Goal: Transaction & Acquisition: Purchase product/service

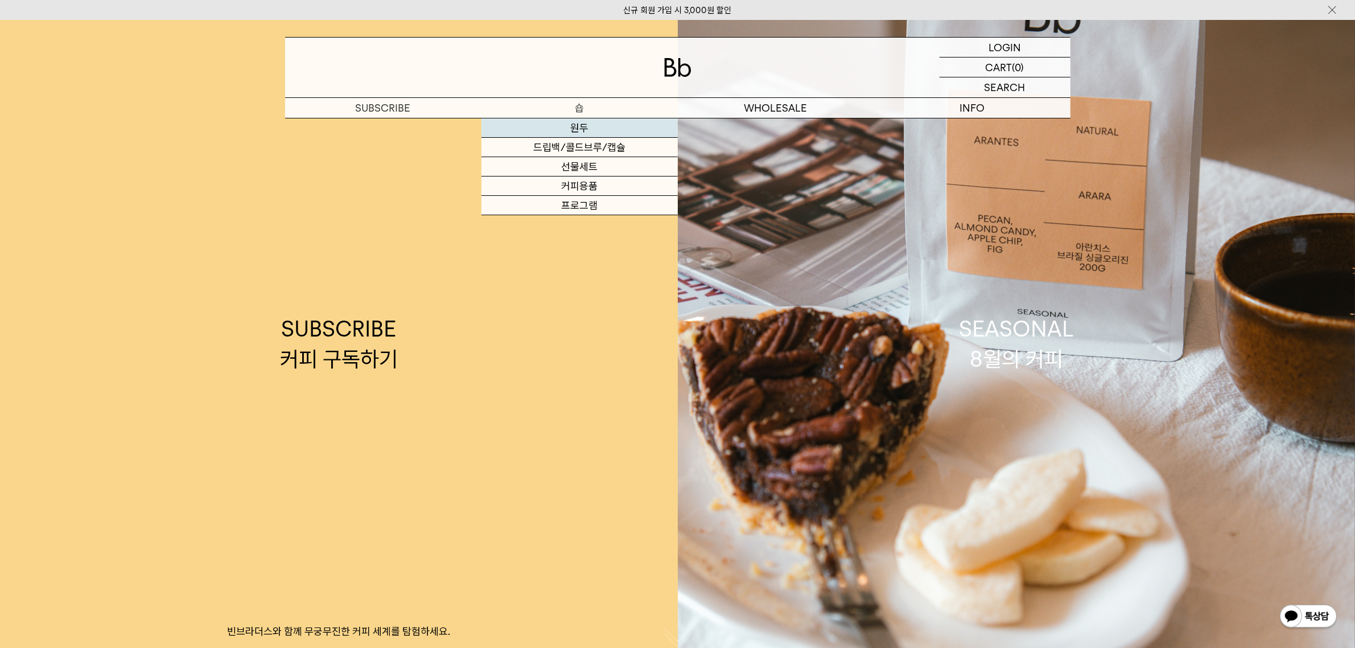
click at [575, 125] on link "원두" at bounding box center [579, 127] width 196 height 19
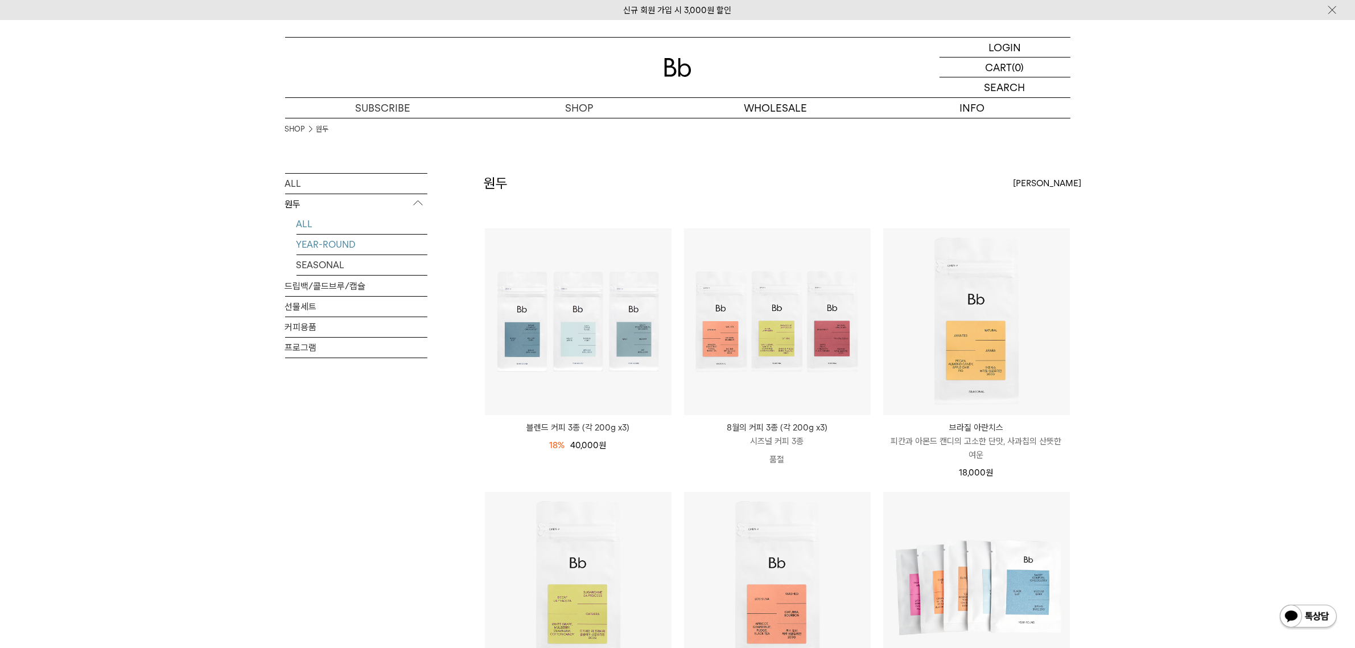
click at [343, 240] on link "YEAR-ROUND" at bounding box center [362, 244] width 131 height 20
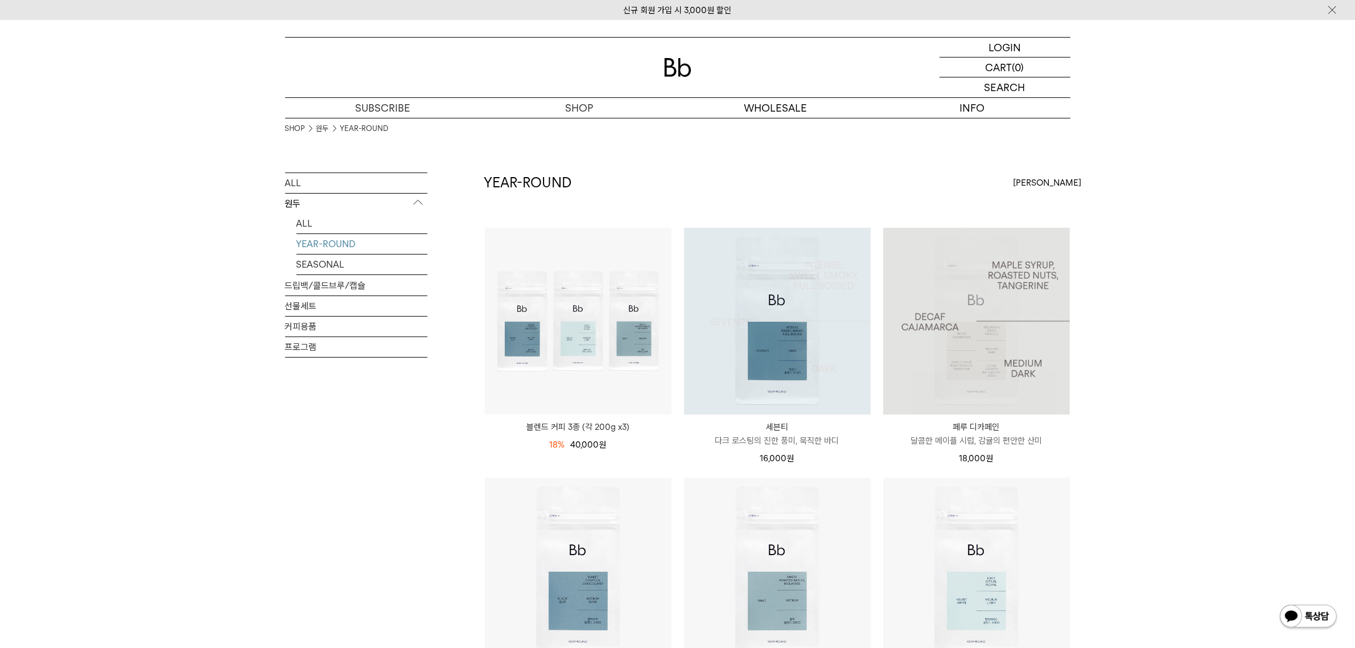
scroll to position [285, 0]
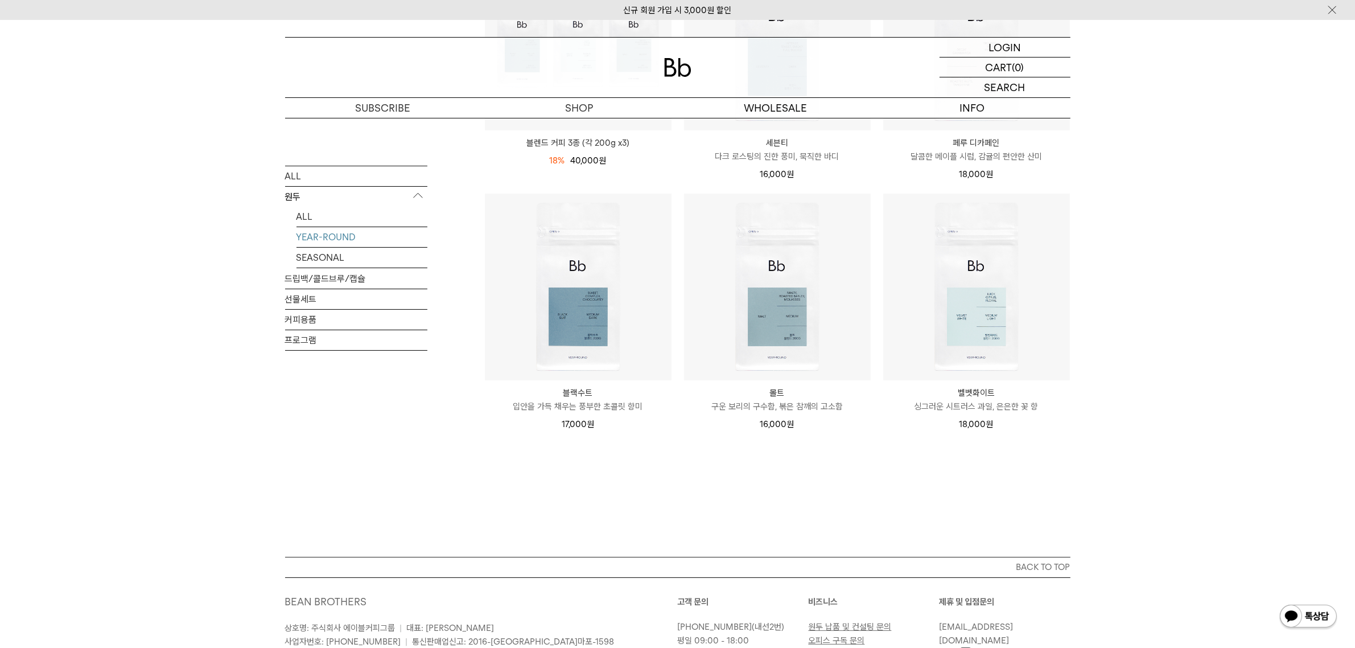
click at [1011, 132] on div "페루 디카페인 Peru Cajamarca Decaf 달콤한 메이플 시럽, 감귤의 편안한 산미 18,000 원" at bounding box center [976, 155] width 187 height 51
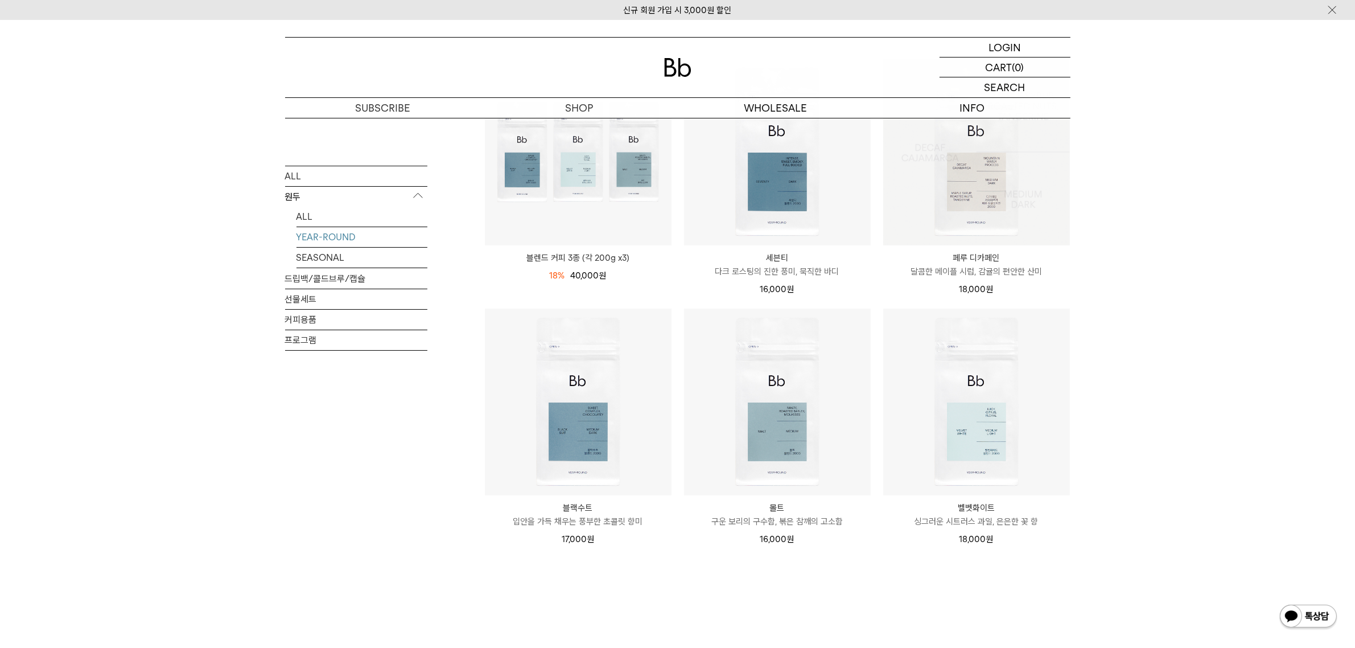
scroll to position [142, 0]
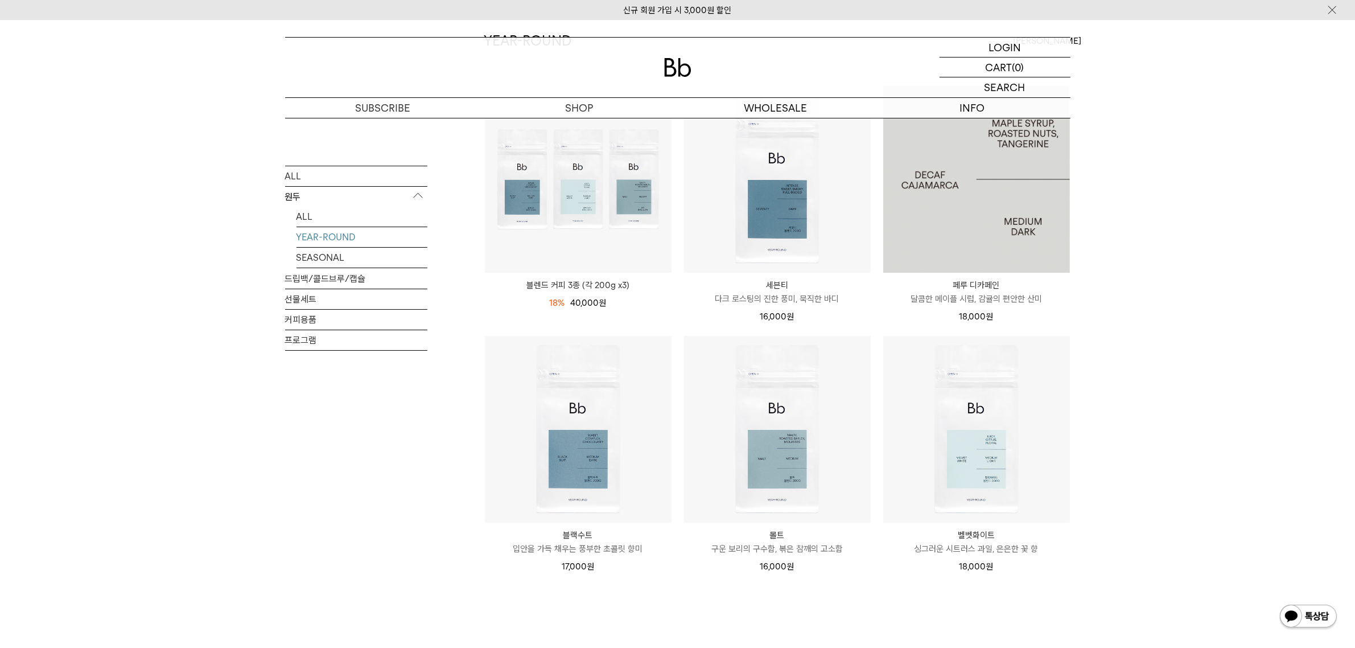
click at [986, 205] on img at bounding box center [976, 179] width 187 height 187
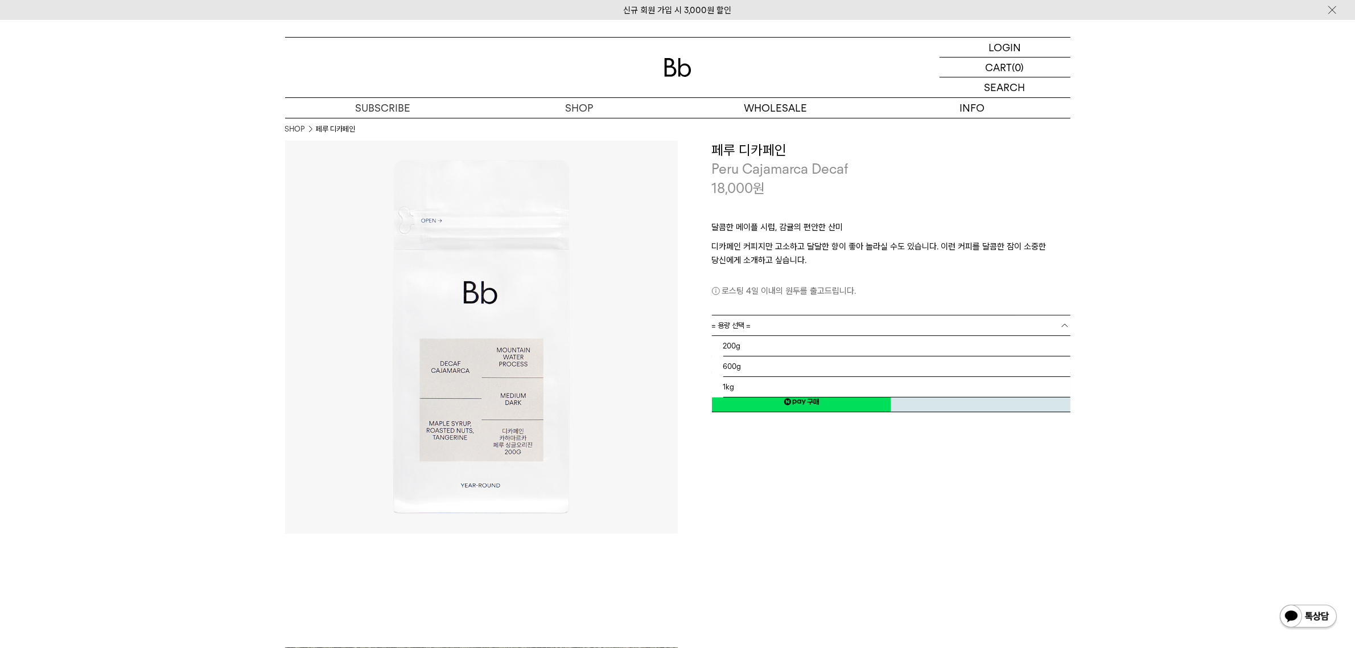
click at [839, 332] on link "= 용량 선택 =" at bounding box center [891, 325] width 359 height 20
click at [797, 385] on li "1kg" at bounding box center [896, 387] width 347 height 20
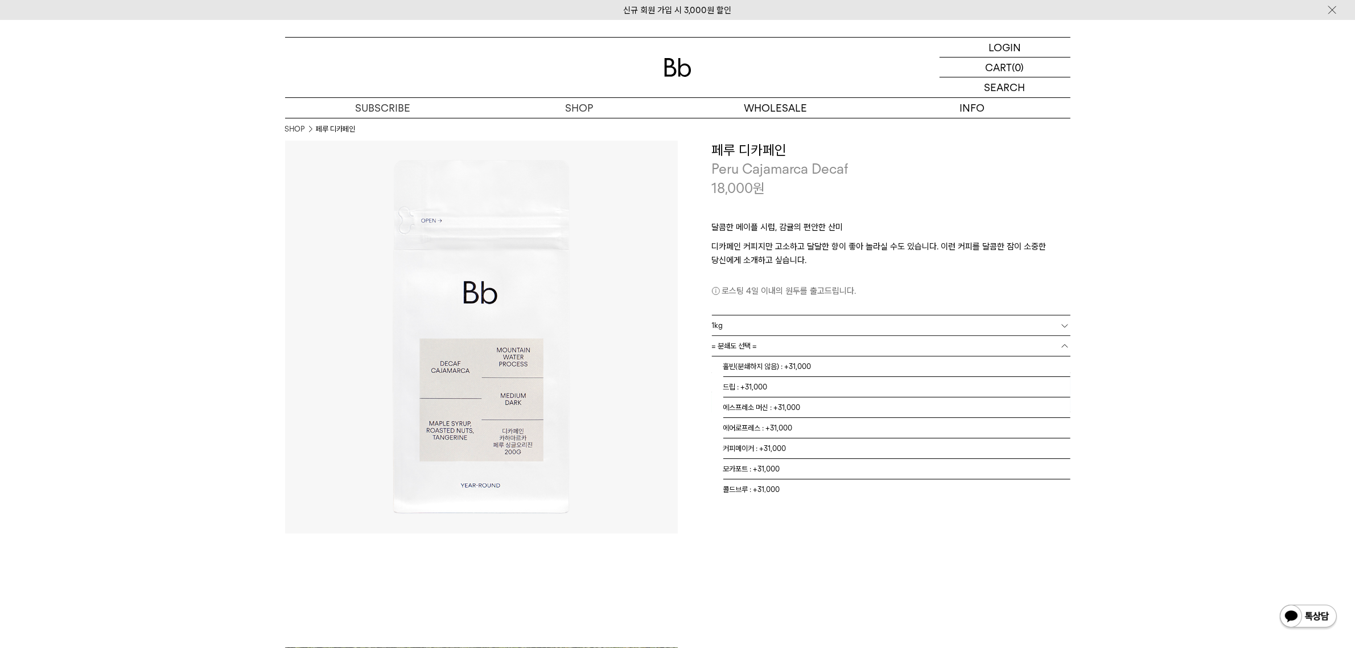
click at [789, 345] on link "= 분쇄도 선택 =" at bounding box center [891, 346] width 359 height 20
click at [780, 370] on li "홀빈(분쇄하지 않음) : +31,000" at bounding box center [896, 366] width 347 height 20
